Goal: Transaction & Acquisition: Purchase product/service

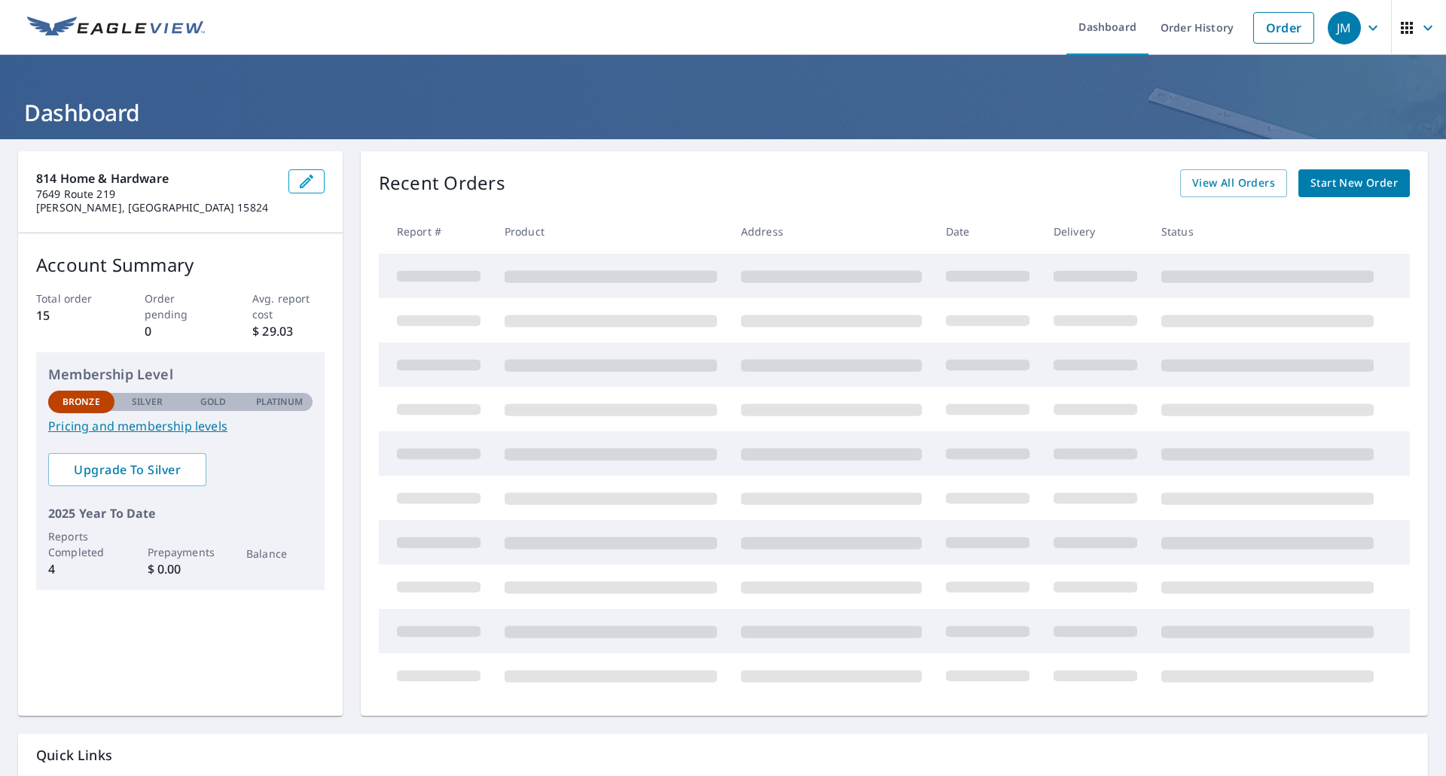
click at [1325, 178] on span "Start New Order" at bounding box center [1353, 183] width 87 height 19
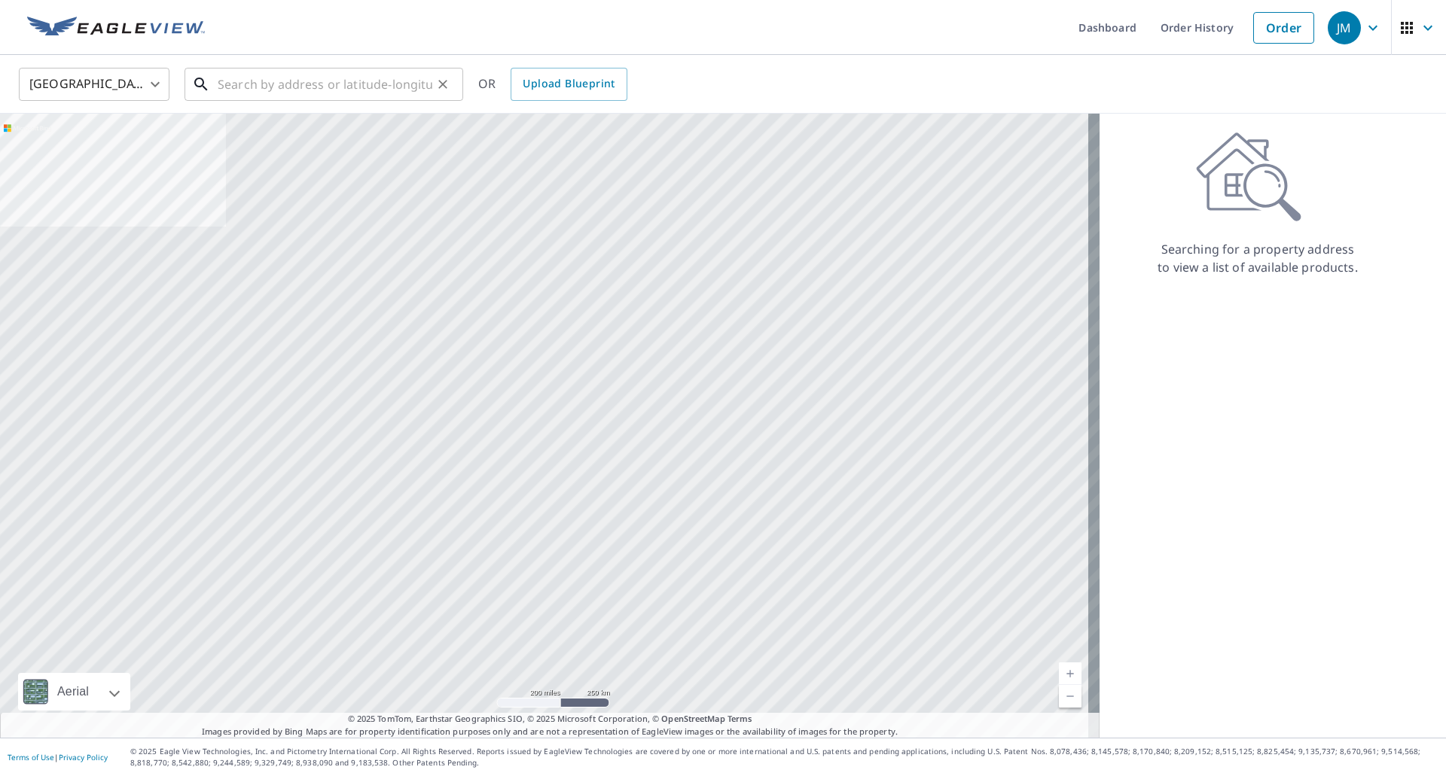
click at [306, 85] on input "text" at bounding box center [325, 84] width 215 height 42
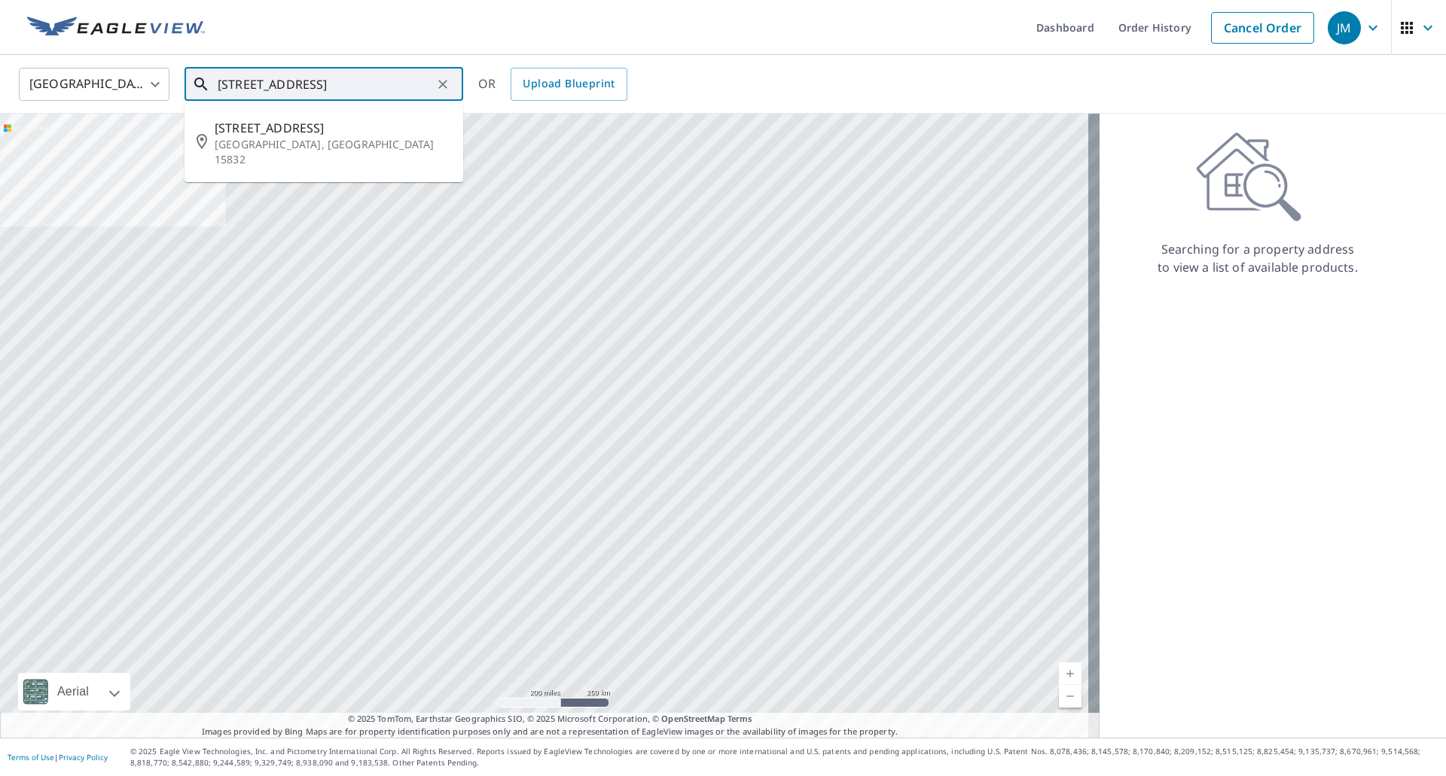
scroll to position [0, 20]
click at [271, 130] on span "[STREET_ADDRESS]" at bounding box center [333, 128] width 236 height 18
type input "[STREET_ADDRESS]"
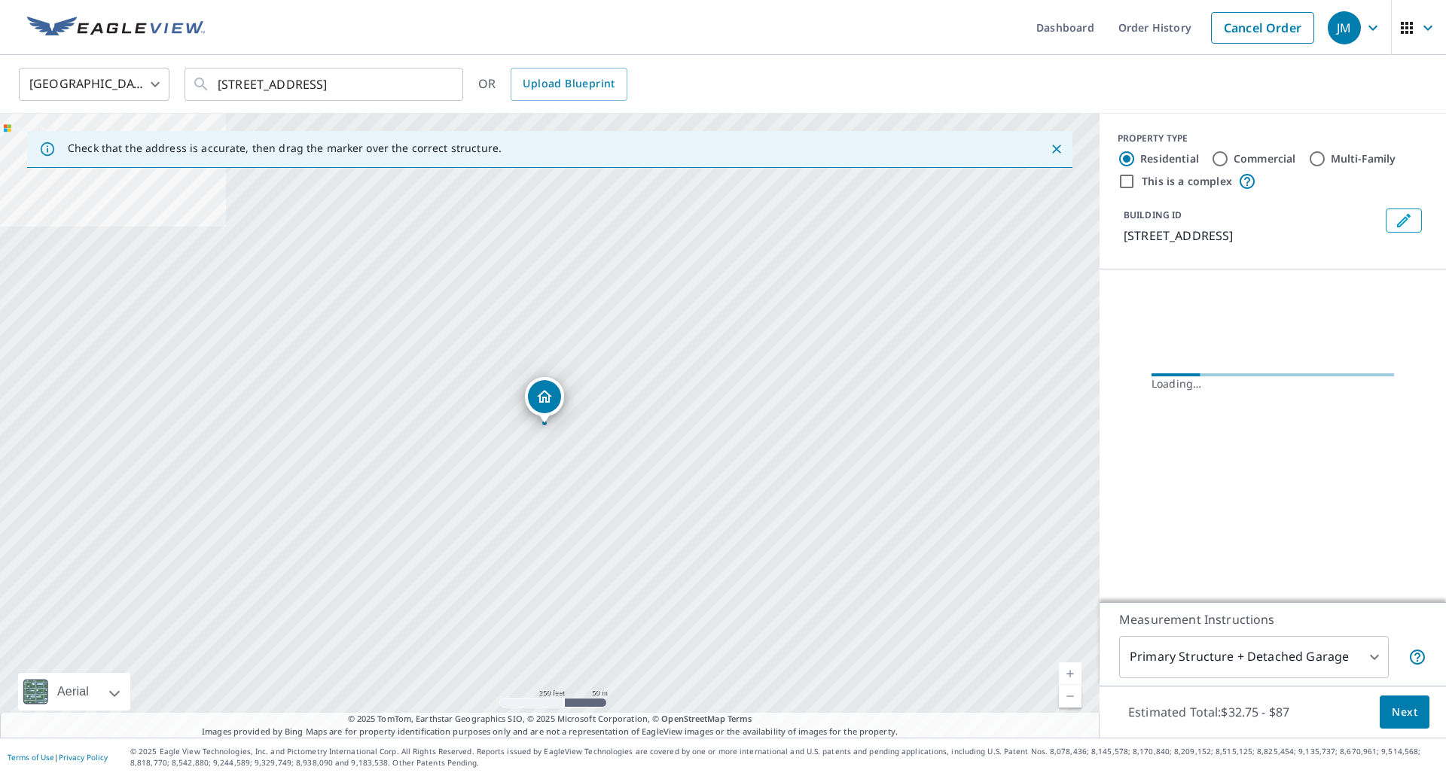
scroll to position [0, 0]
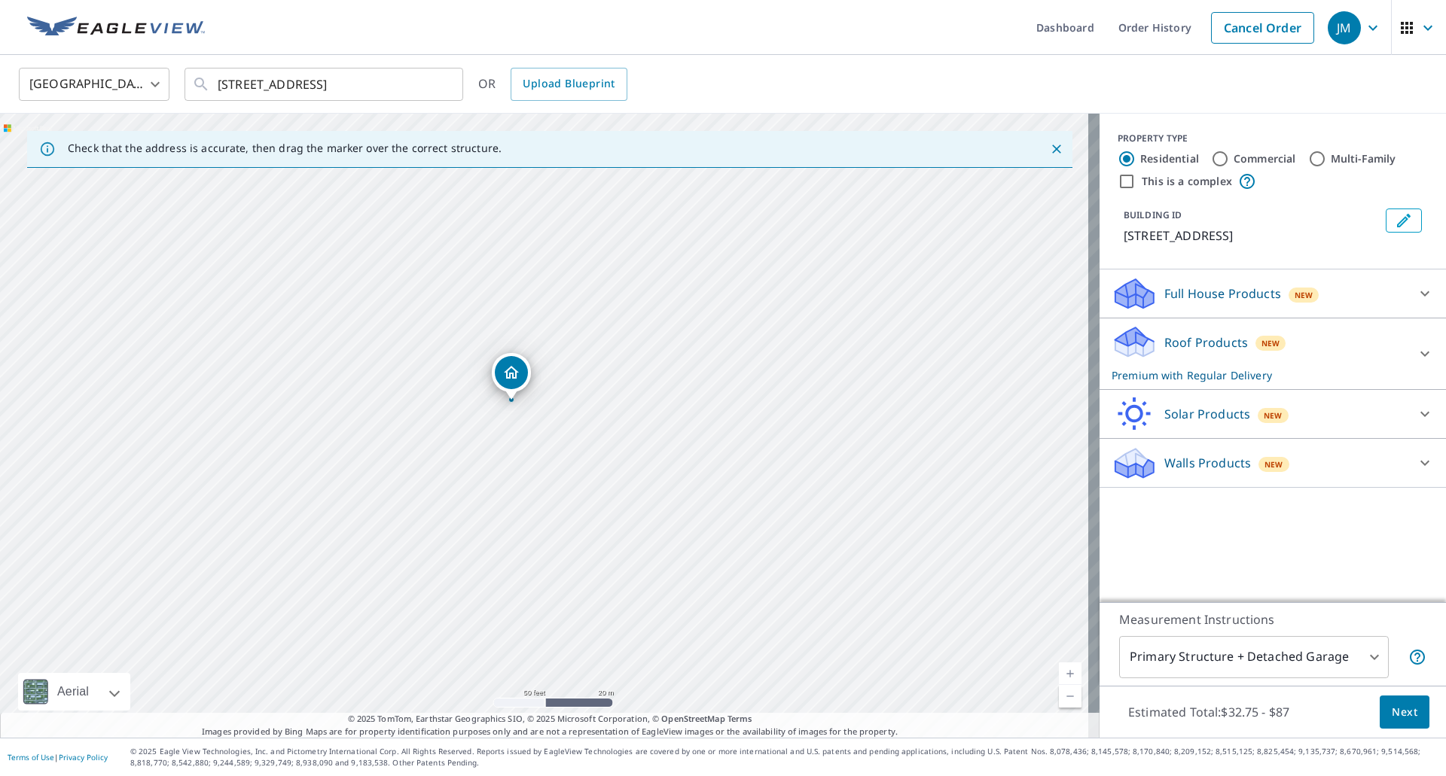
drag, startPoint x: 559, startPoint y: 535, endPoint x: 679, endPoint y: 367, distance: 207.3
click at [680, 364] on div "[STREET_ADDRESS]" at bounding box center [549, 426] width 1099 height 624
click at [1189, 340] on p "Roof Products" at bounding box center [1206, 343] width 84 height 18
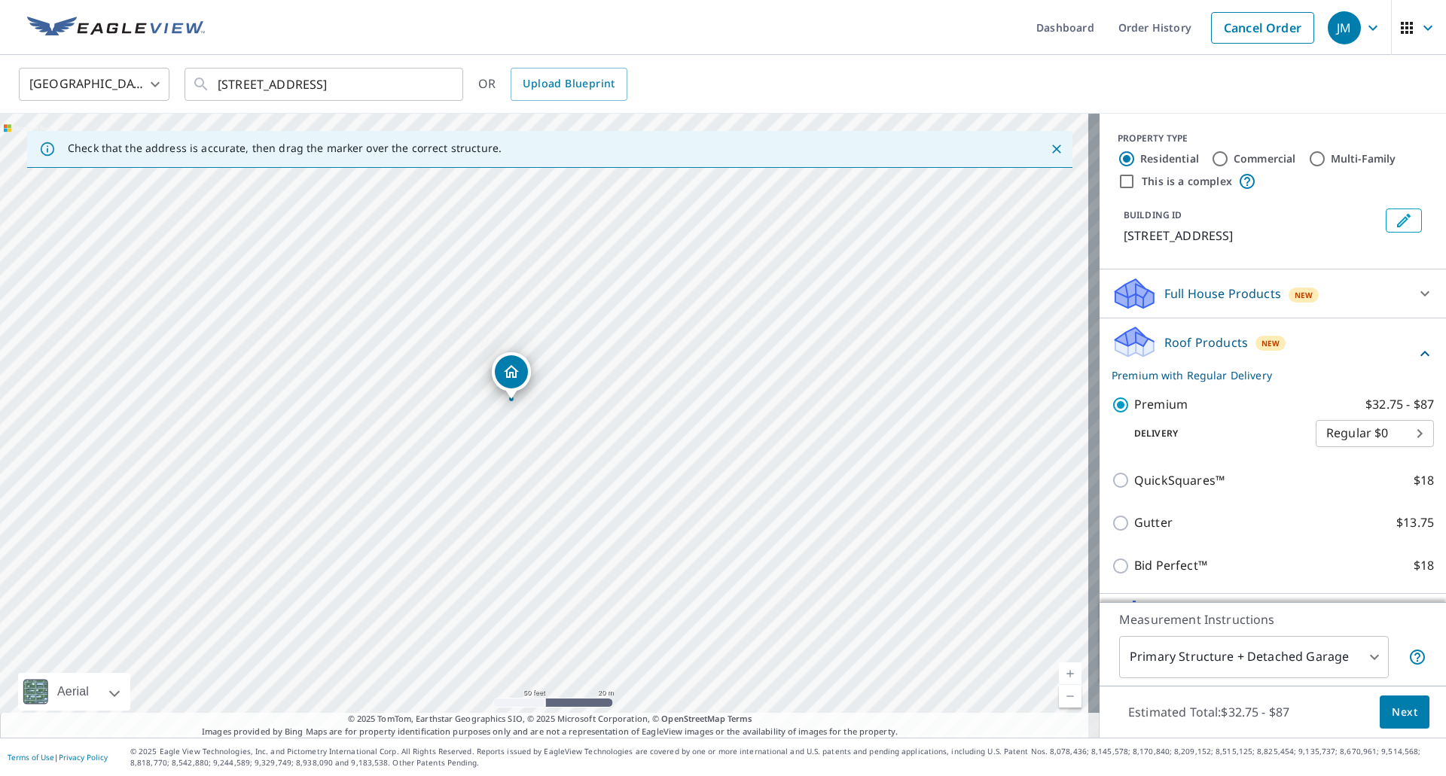
click at [1410, 718] on button "Next" at bounding box center [1405, 713] width 50 height 34
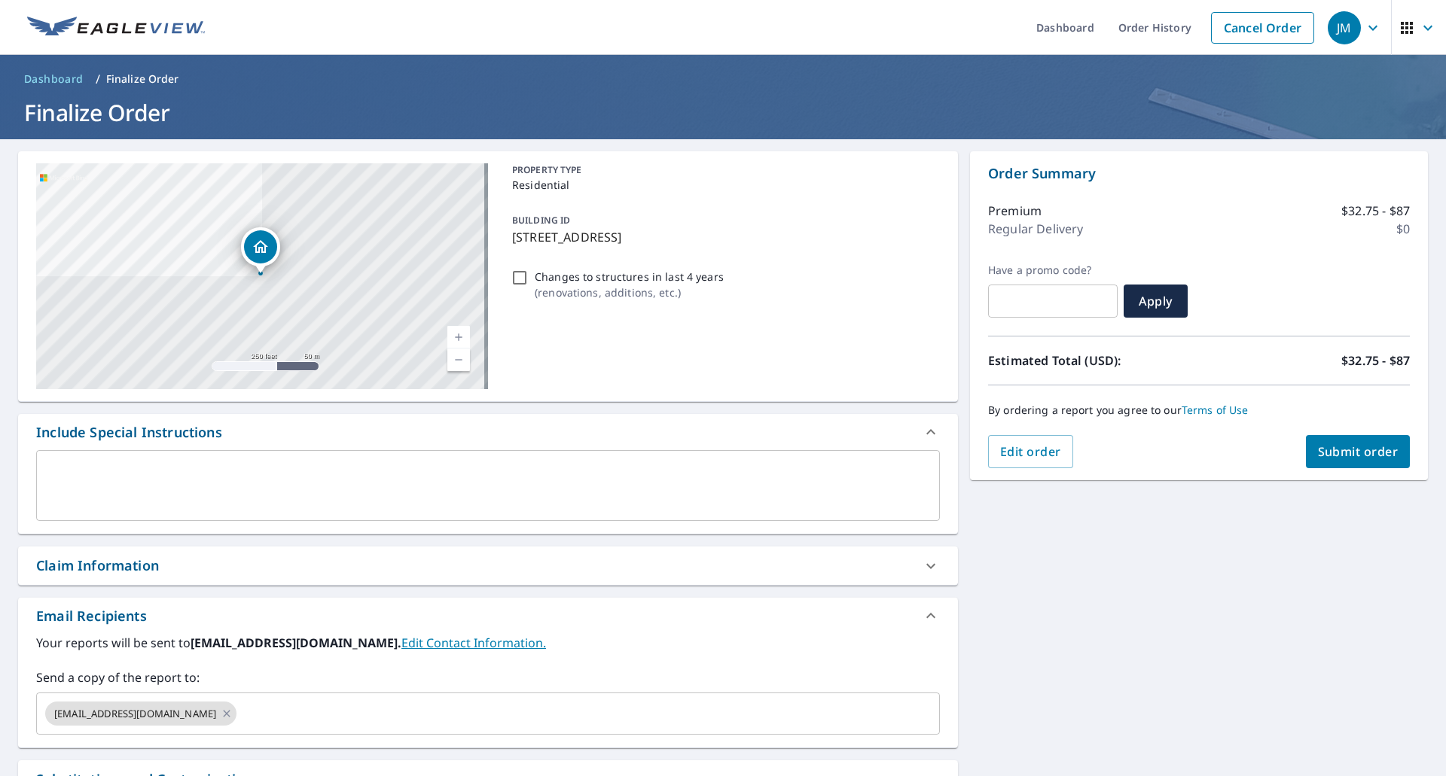
click at [1340, 452] on span "Submit order" at bounding box center [1358, 452] width 81 height 17
